Goal: Browse casually

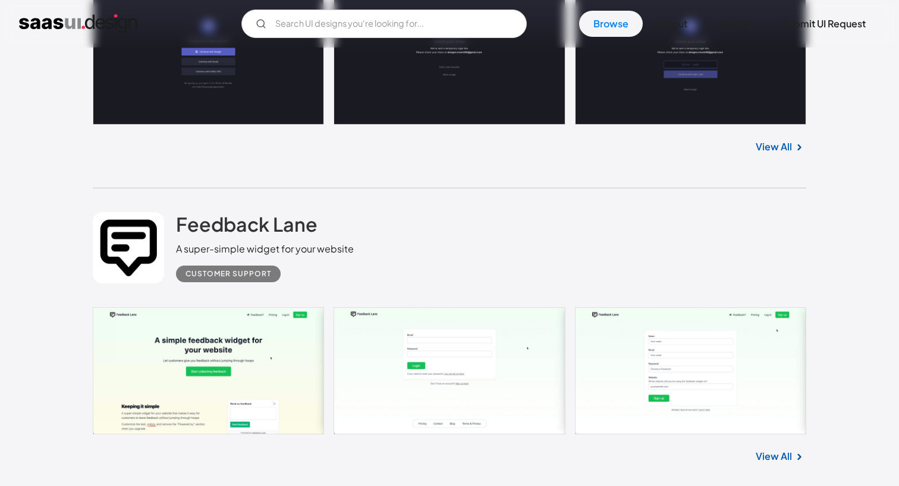
scroll to position [6612, 0]
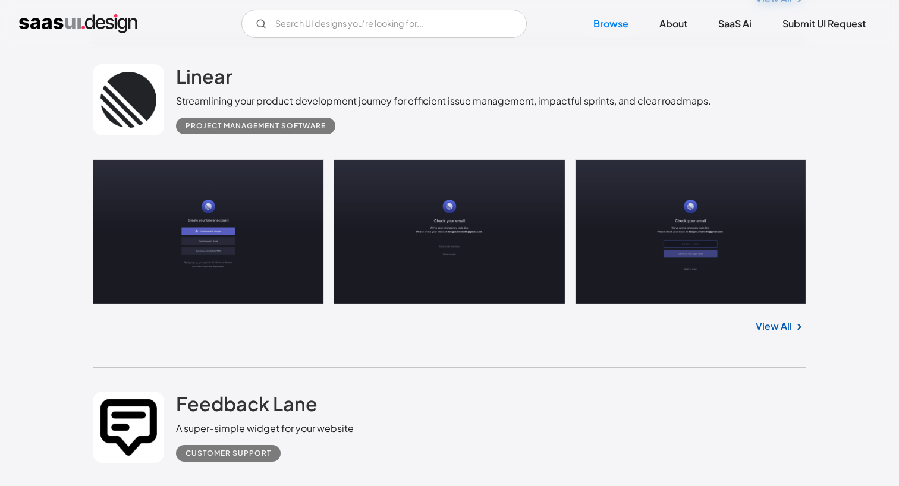
click at [788, 334] on link "View All" at bounding box center [774, 326] width 36 height 14
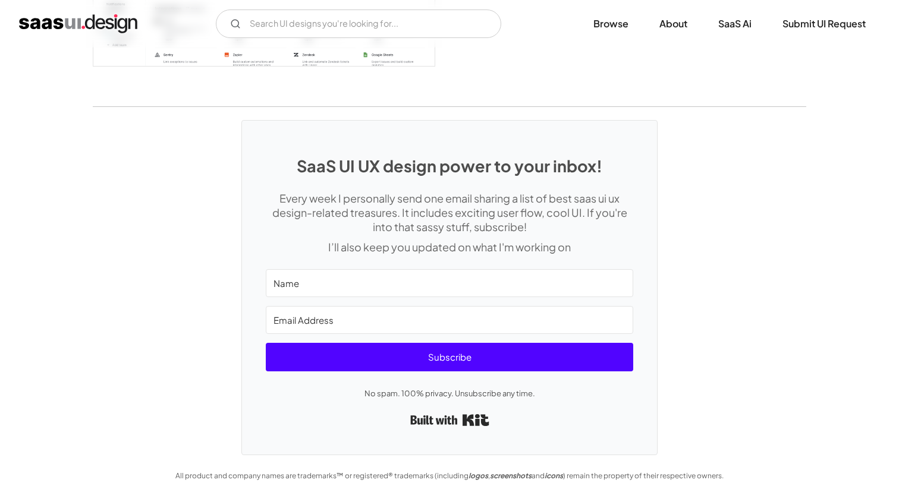
scroll to position [3302, 0]
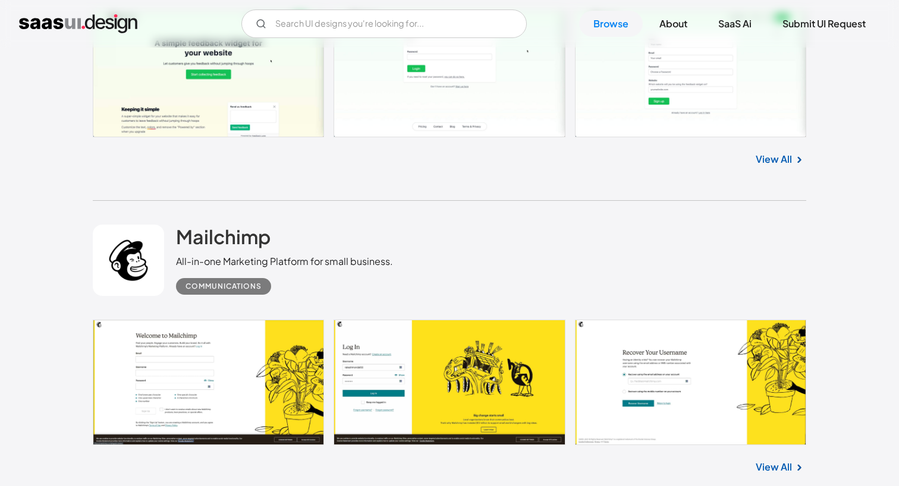
scroll to position [7045, 0]
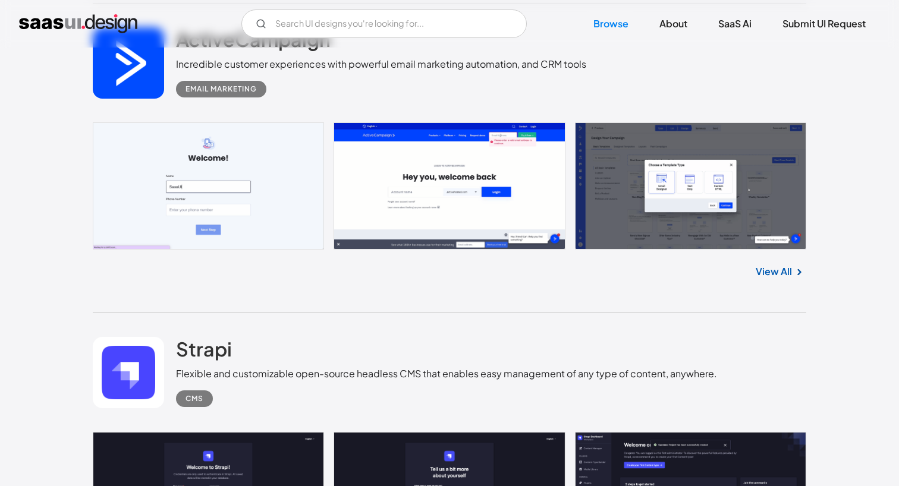
scroll to position [8872, 0]
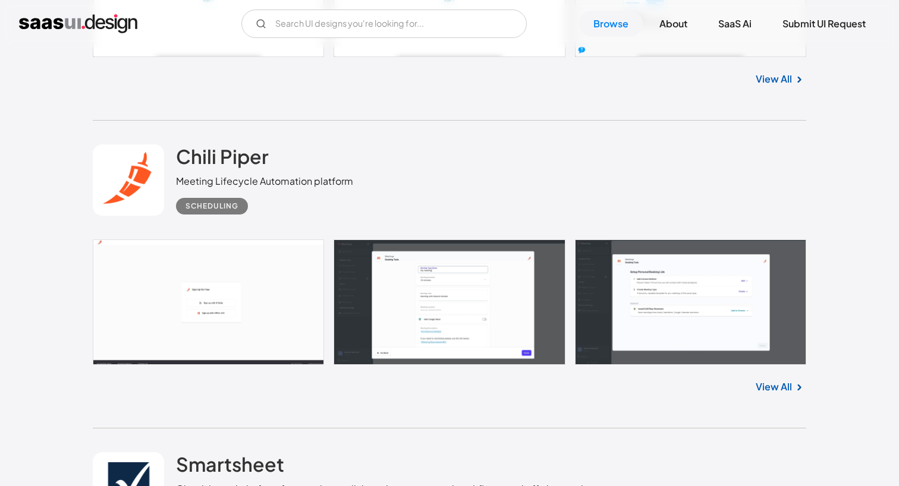
scroll to position [10684, 0]
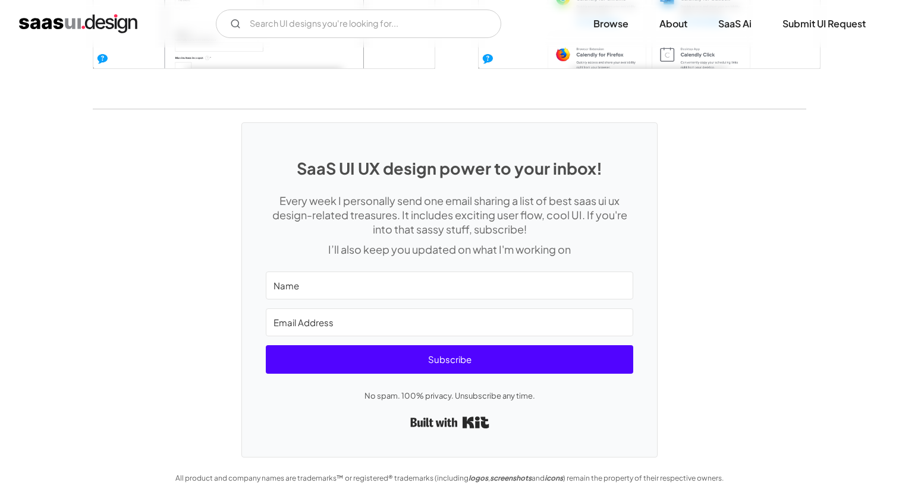
scroll to position [2719, 0]
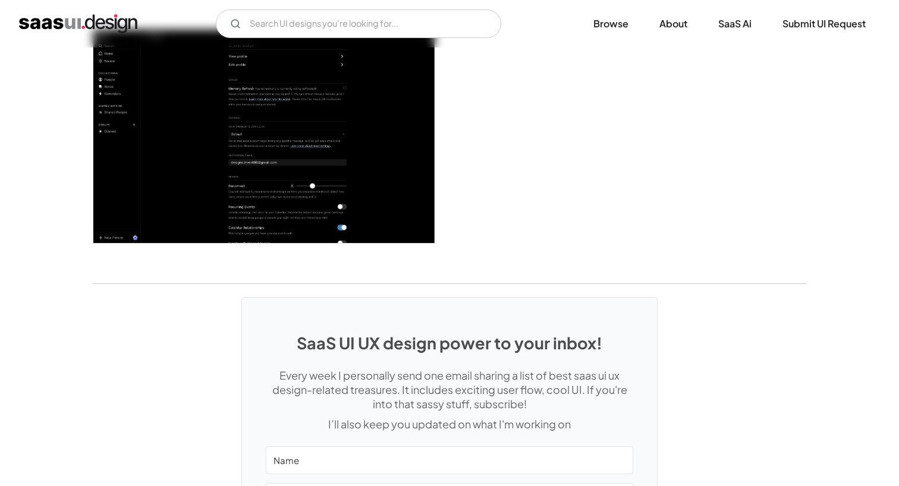
scroll to position [3191, 0]
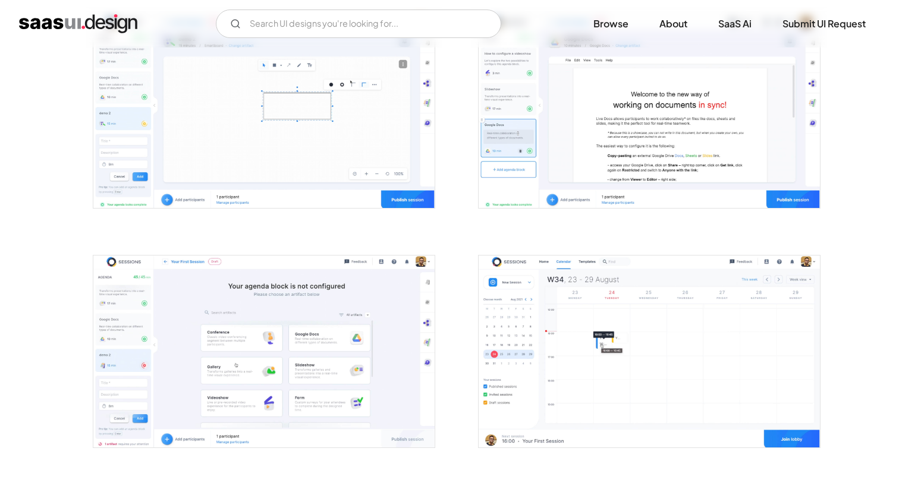
scroll to position [1155, 0]
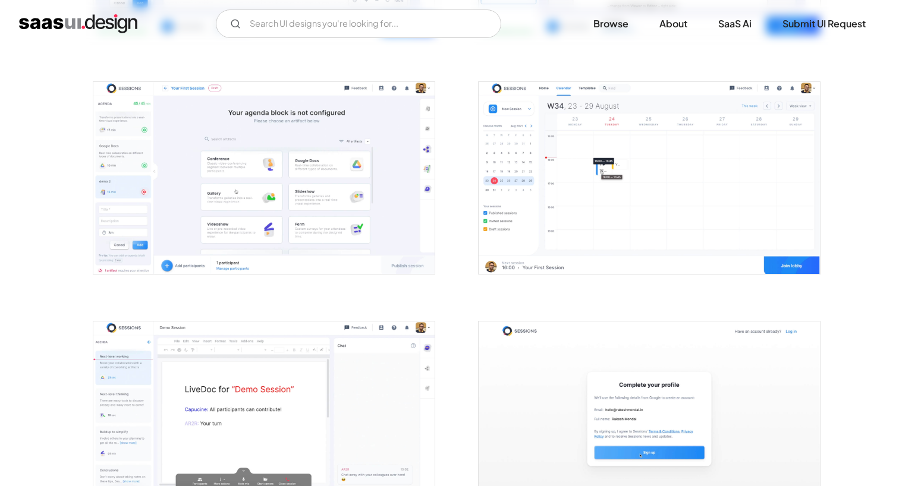
click at [602, 227] on img "open lightbox" at bounding box center [649, 178] width 341 height 192
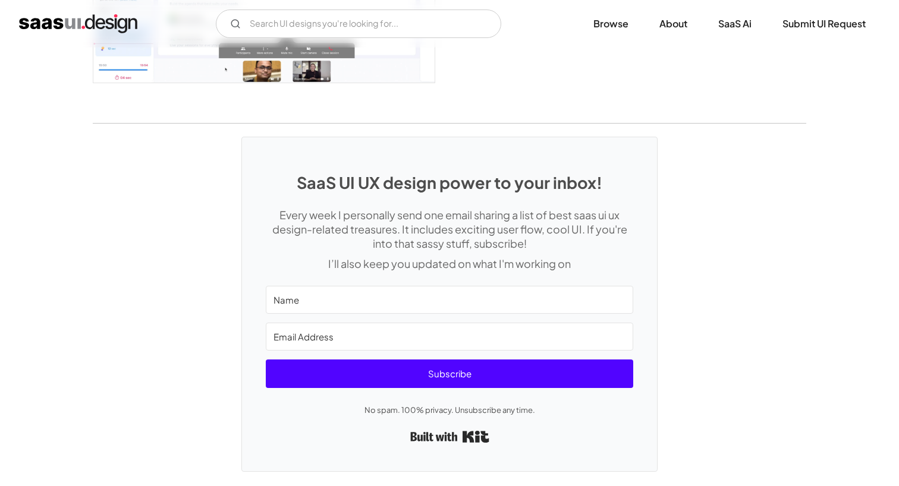
scroll to position [3286, 0]
